Goal: Transaction & Acquisition: Purchase product/service

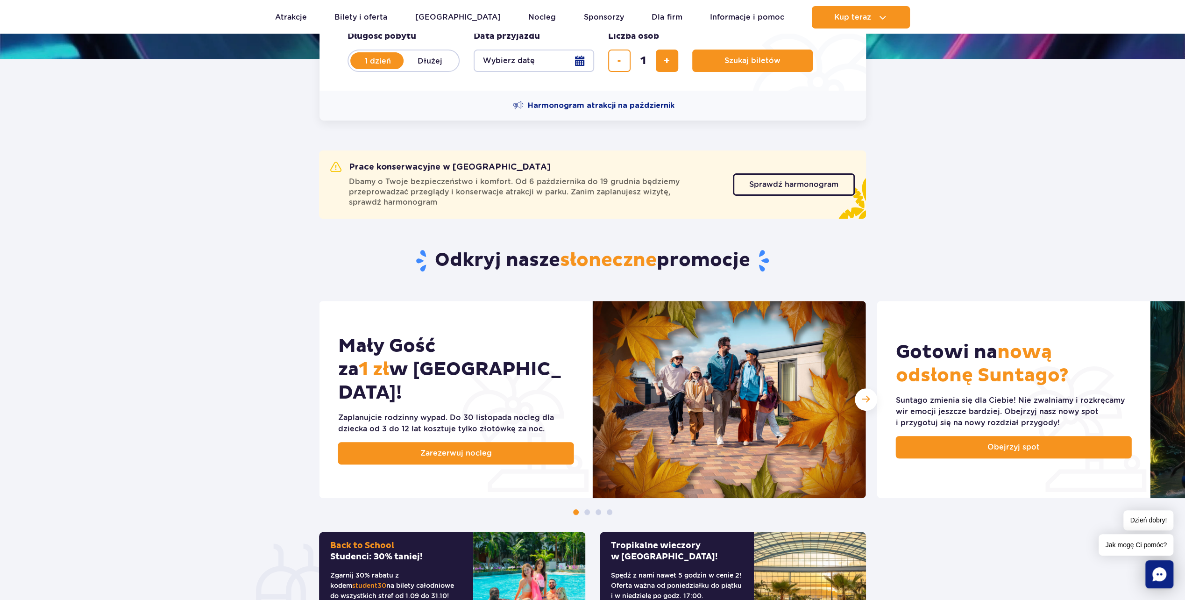
scroll to position [237, 0]
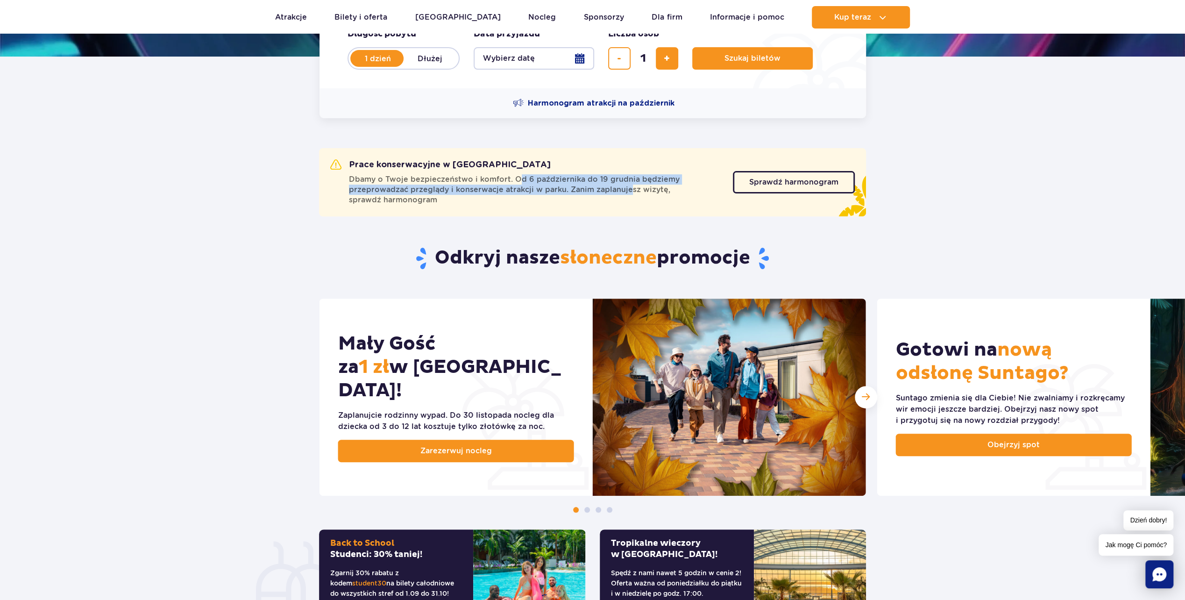
drag, startPoint x: 517, startPoint y: 176, endPoint x: 626, endPoint y: 184, distance: 109.1
click at [626, 184] on span "Dbamy o Twoje bezpieczeństwo i komfort. Od 6 października do 19 grudnia będziem…" at bounding box center [535, 189] width 373 height 31
drag, startPoint x: 626, startPoint y: 184, endPoint x: 606, endPoint y: 204, distance: 27.7
click at [599, 210] on div "Prace konserwacyjne w Suntago Dbamy o Twoje bezpieczeństwo i komfort. Od 6 paźd…" at bounding box center [592, 182] width 547 height 68
click at [803, 184] on span "Sprawdź harmonogram" at bounding box center [786, 181] width 89 height 7
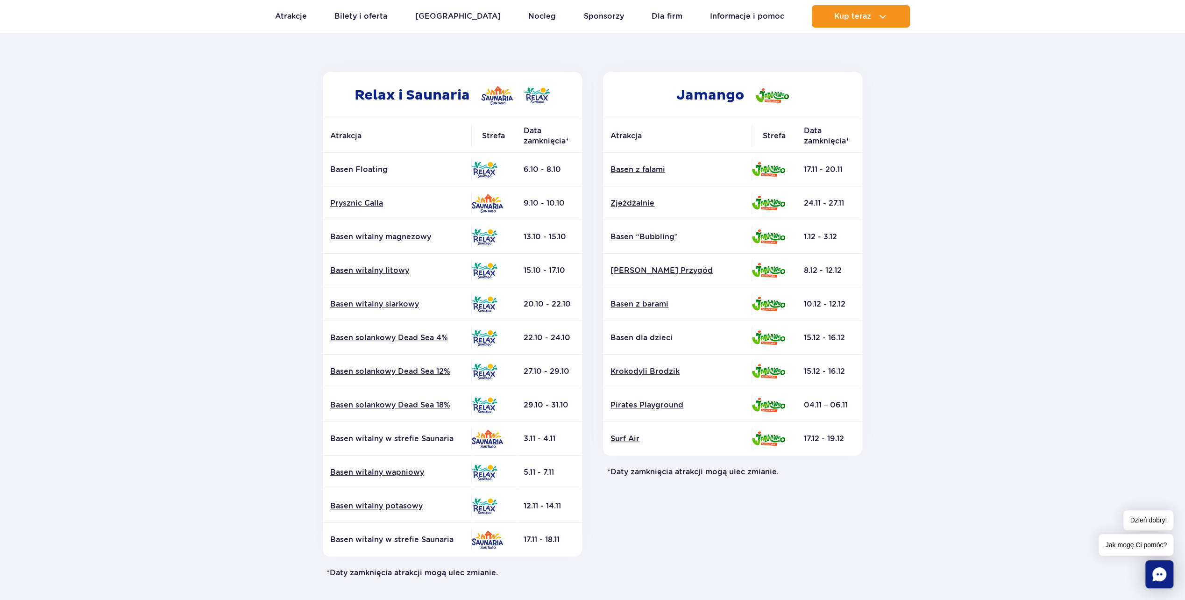
scroll to position [126, 0]
drag, startPoint x: 325, startPoint y: 198, endPoint x: 571, endPoint y: 208, distance: 245.9
click at [573, 207] on tr "Prysznic Calla 9.10 - 10.10" at bounding box center [452, 202] width 259 height 34
click at [241, 246] on section "Powrót do strony głównej Harmonogram prac konserwacyjnych 2025 Relax i Saunaria…" at bounding box center [592, 309] width 1185 height 669
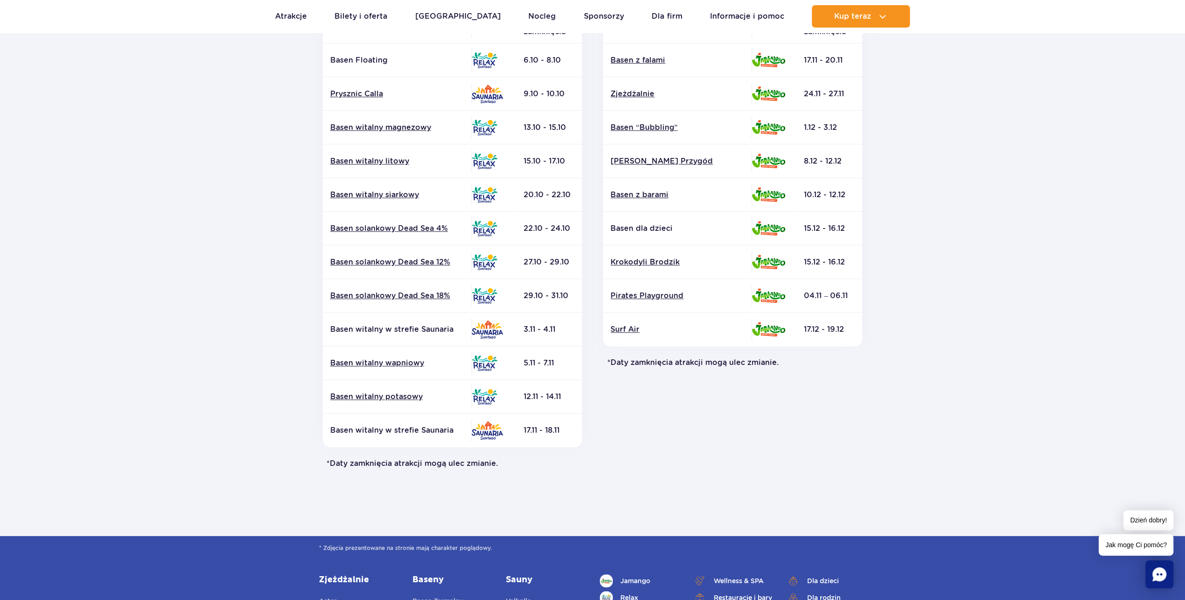
scroll to position [0, 0]
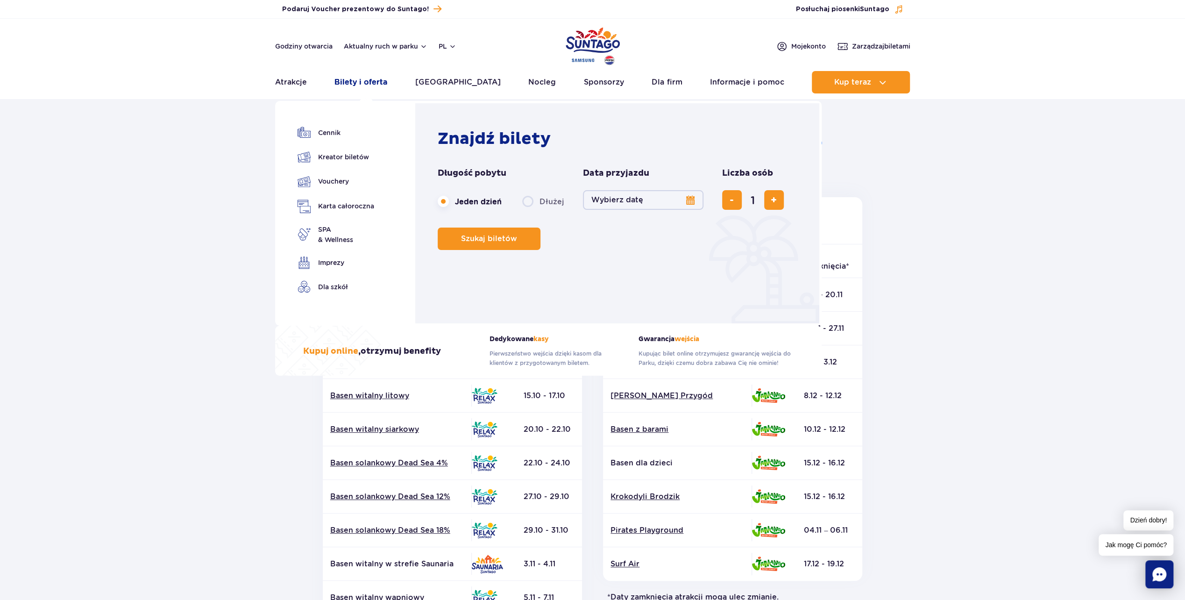
click at [363, 84] on link "Bilety i oferta" at bounding box center [360, 82] width 53 height 22
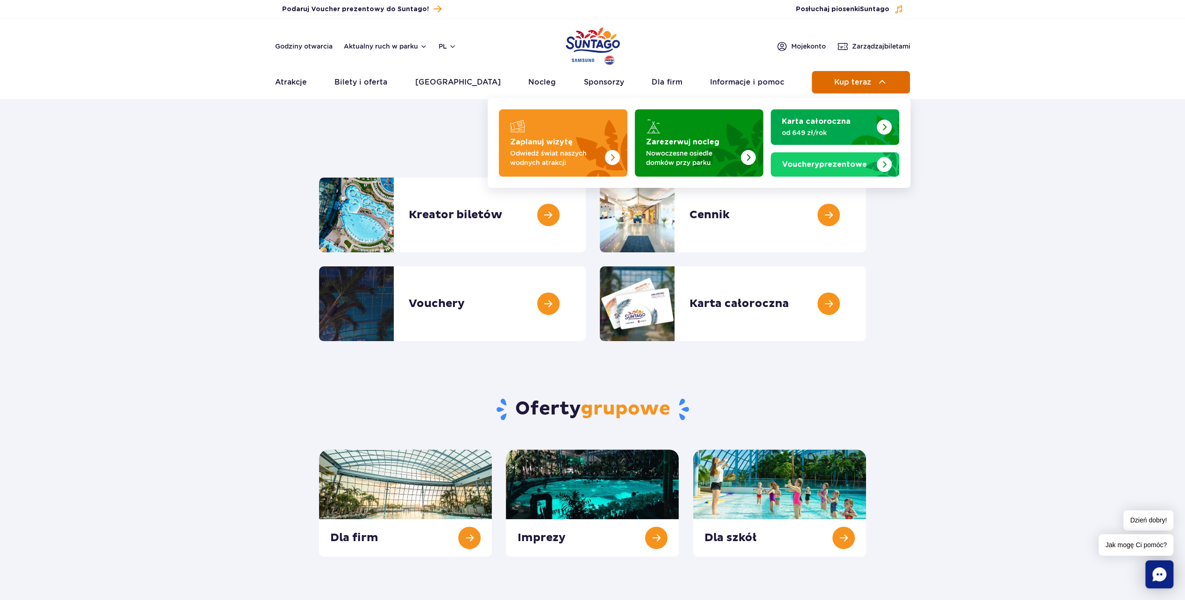
click at [836, 73] on button "Kup teraz" at bounding box center [861, 82] width 98 height 22
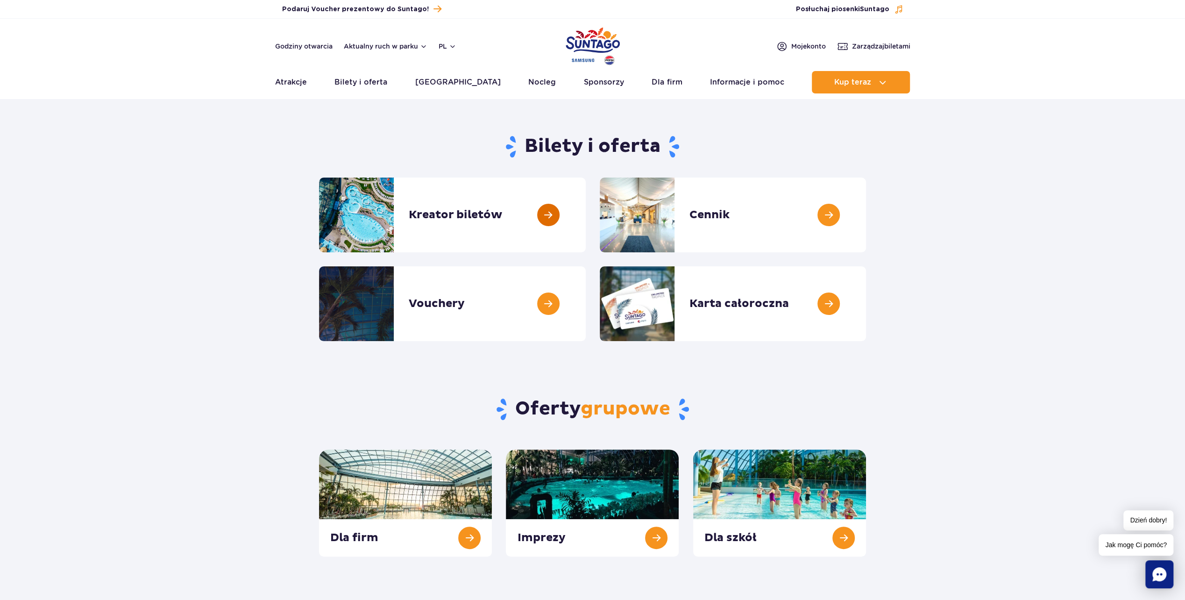
click at [586, 217] on link at bounding box center [586, 214] width 0 height 75
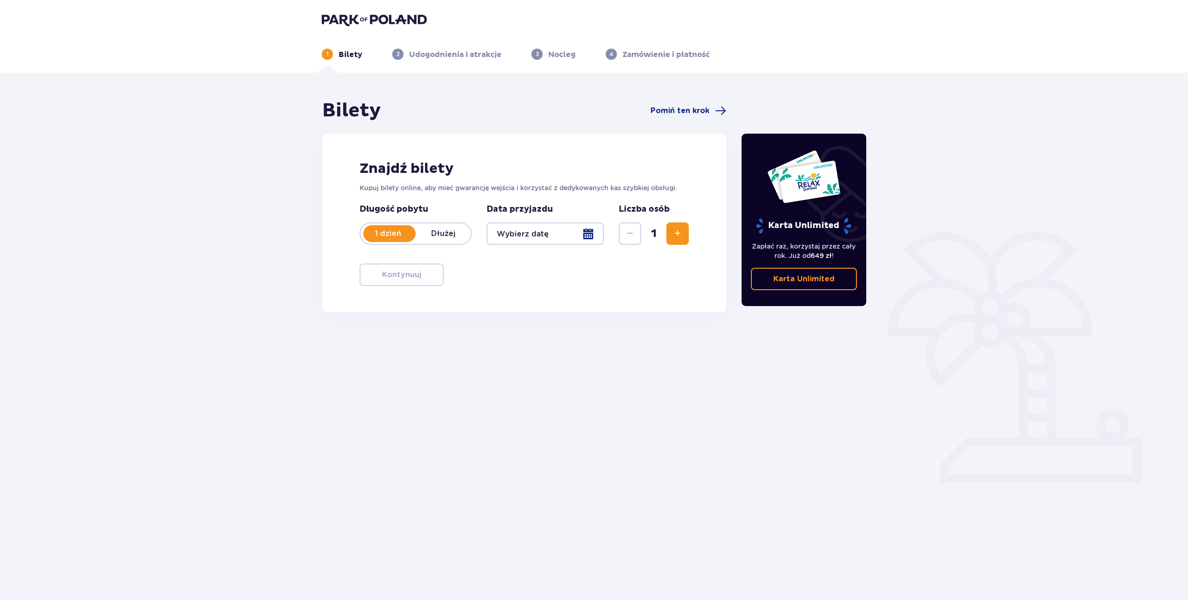
click at [438, 50] on div "1 Bilety 2 Udogodnienia i atrakcje 3 Nocleg 4 Zamówienie i płatność" at bounding box center [593, 43] width 559 height 34
click at [435, 52] on p "Udogodnienia i atrakcje" at bounding box center [455, 55] width 92 height 10
click at [696, 113] on span "Pomiń ten krok" at bounding box center [680, 111] width 59 height 10
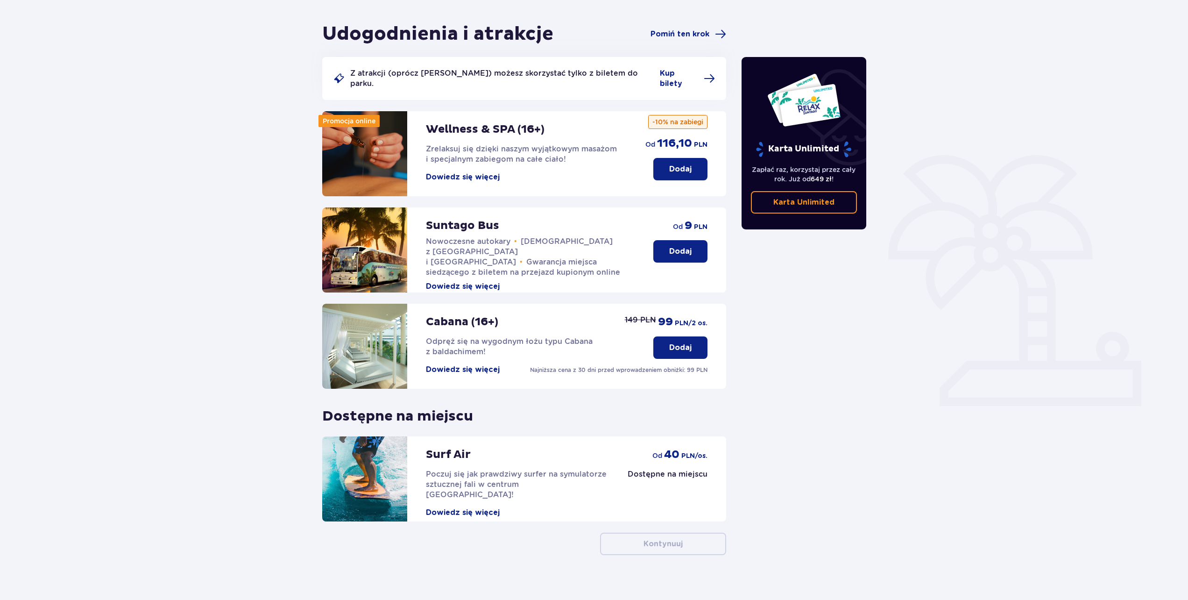
scroll to position [78, 0]
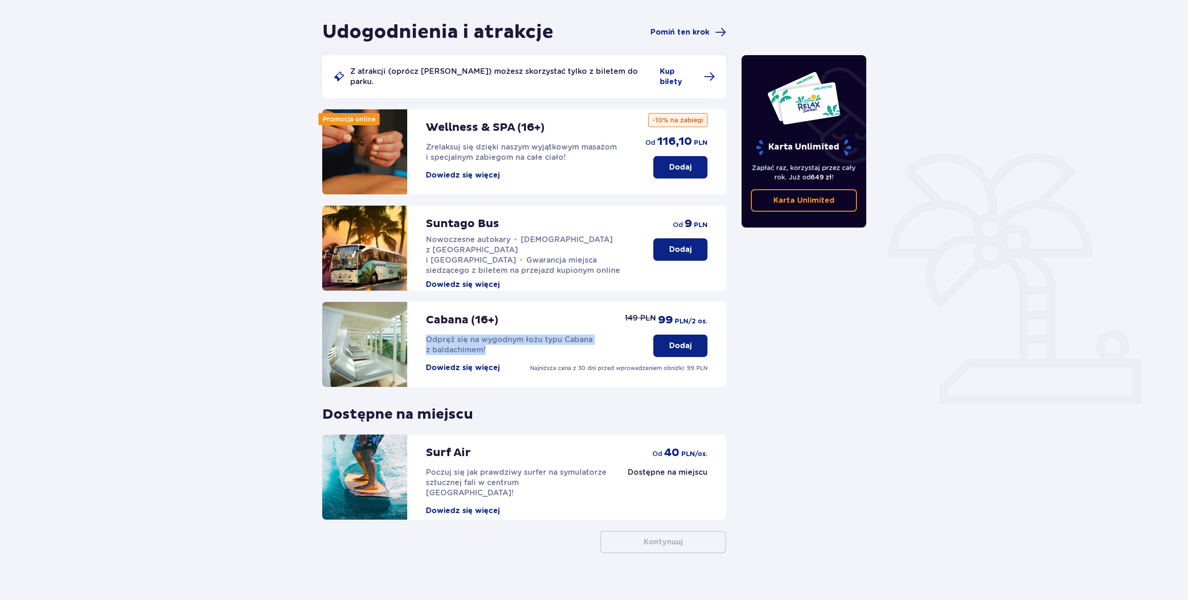
drag, startPoint x: 507, startPoint y: 337, endPoint x: 422, endPoint y: 333, distance: 85.6
click at [422, 333] on div "Cabana (16+) Odpręż się na wygodnym łożu typu Cabana z baldachimem! Dowiedz się…" at bounding box center [478, 344] width 312 height 85
drag, startPoint x: 656, startPoint y: 307, endPoint x: 714, endPoint y: 309, distance: 57.9
click at [714, 309] on div "Cabana (16+) Odpręż się na wygodnym łożu typu Cabana z baldachimem! Dowiedz się…" at bounding box center [524, 344] width 404 height 85
click at [207, 234] on div "Udogodnienia i atrakcje Pomiń ten krok Z atrakcji (oprócz Suntago Busa) możesz …" at bounding box center [594, 301] width 1188 height 615
